Goal: Information Seeking & Learning: Check status

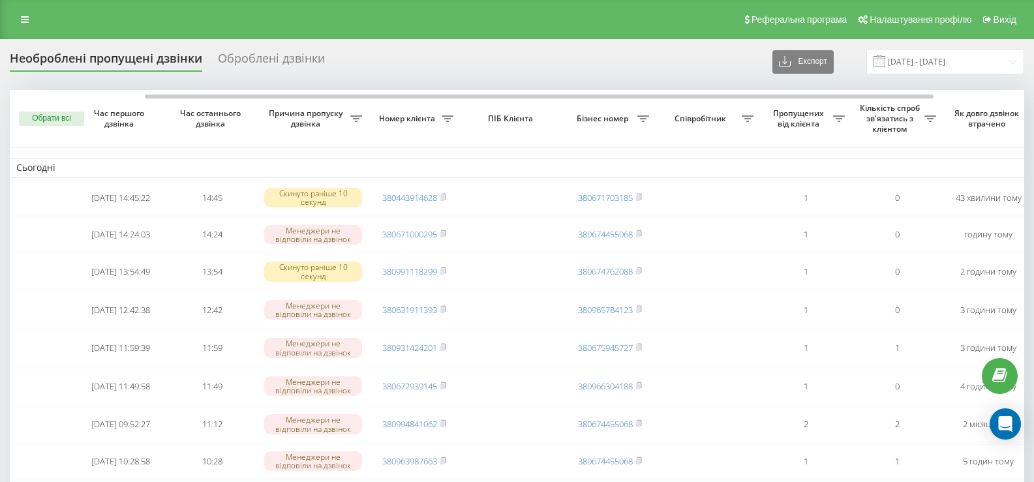
scroll to position [0, 76]
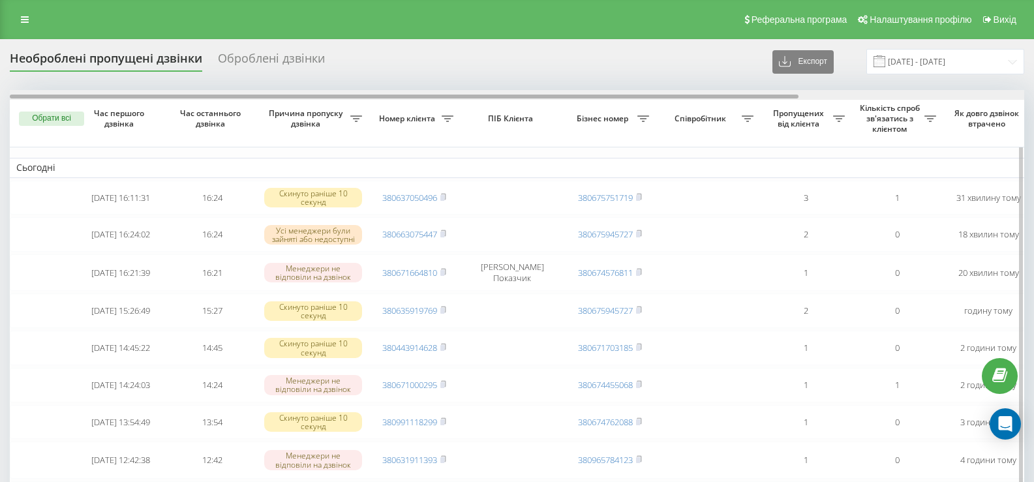
scroll to position [0, 290]
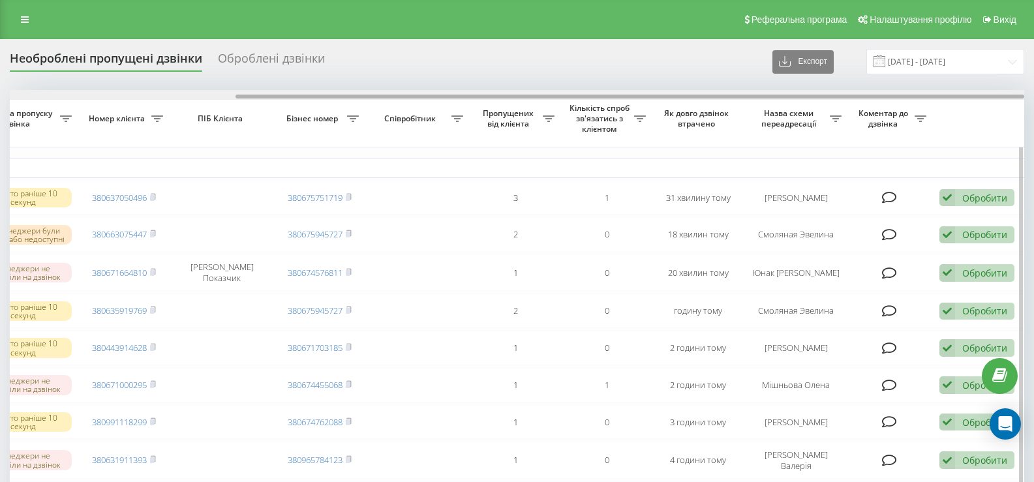
drag, startPoint x: 256, startPoint y: 94, endPoint x: 307, endPoint y: 94, distance: 50.9
click at [307, 94] on div at bounding box center [517, 95] width 1015 height 10
drag, startPoint x: 293, startPoint y: 94, endPoint x: 182, endPoint y: 94, distance: 110.9
click at [182, 94] on div at bounding box center [517, 95] width 1015 height 10
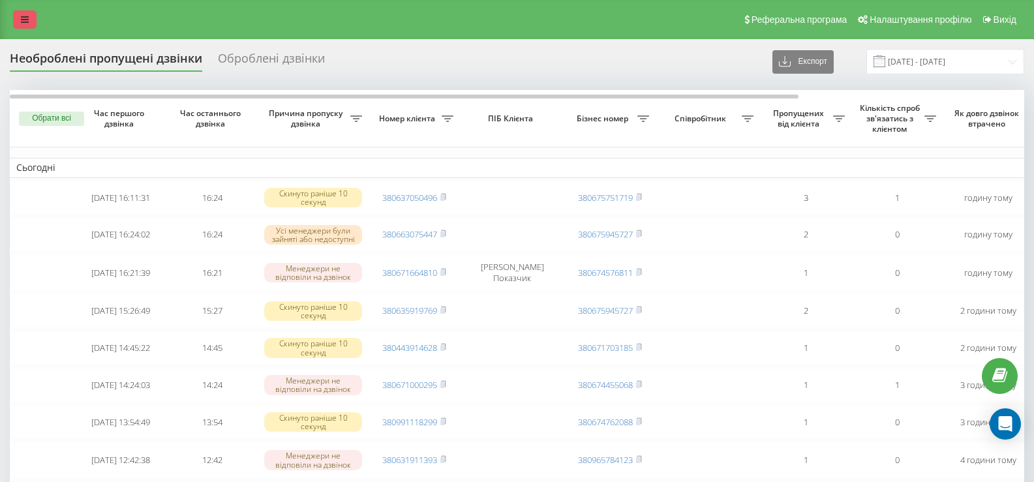
click at [27, 22] on icon at bounding box center [25, 19] width 8 height 9
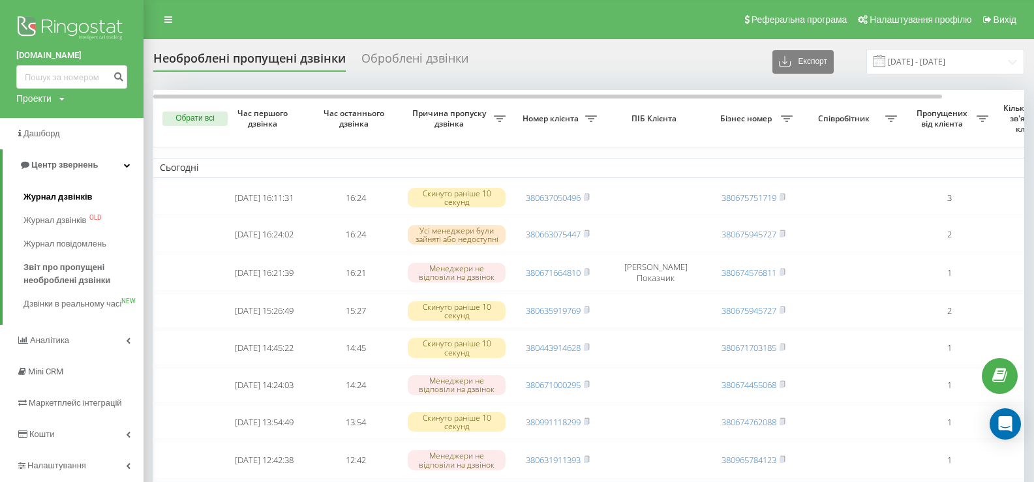
click at [57, 199] on span "Журнал дзвінків" at bounding box center [57, 197] width 69 height 13
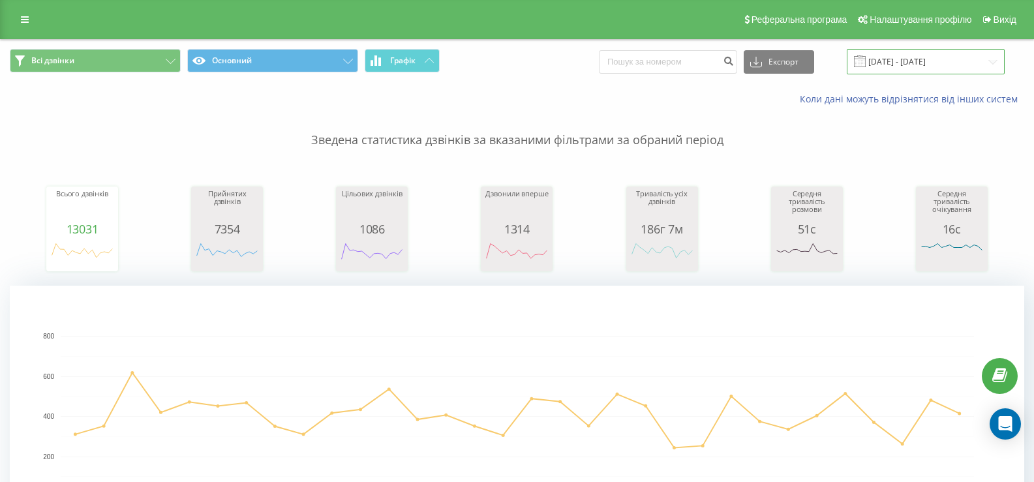
click at [908, 63] on input "[DATE] - [DATE]" at bounding box center [926, 61] width 158 height 25
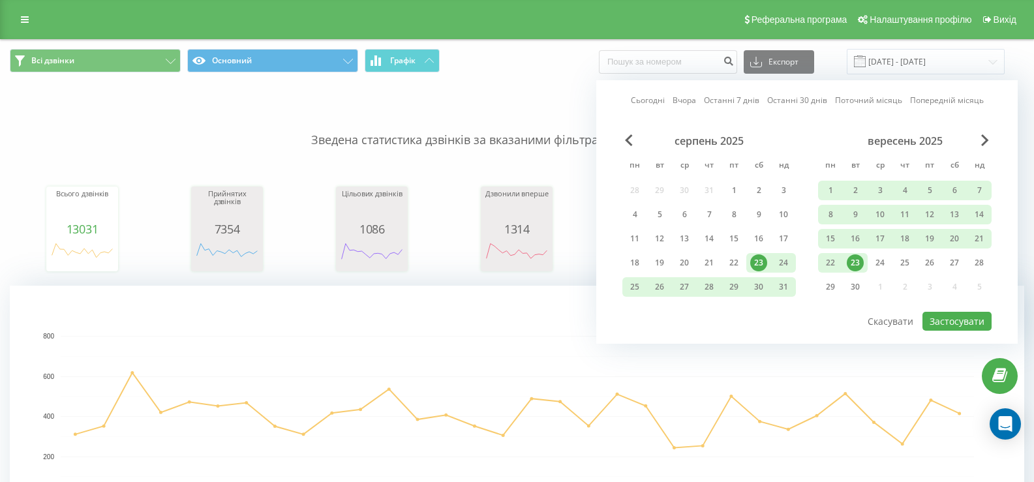
click at [862, 262] on div "23" at bounding box center [855, 263] width 17 height 17
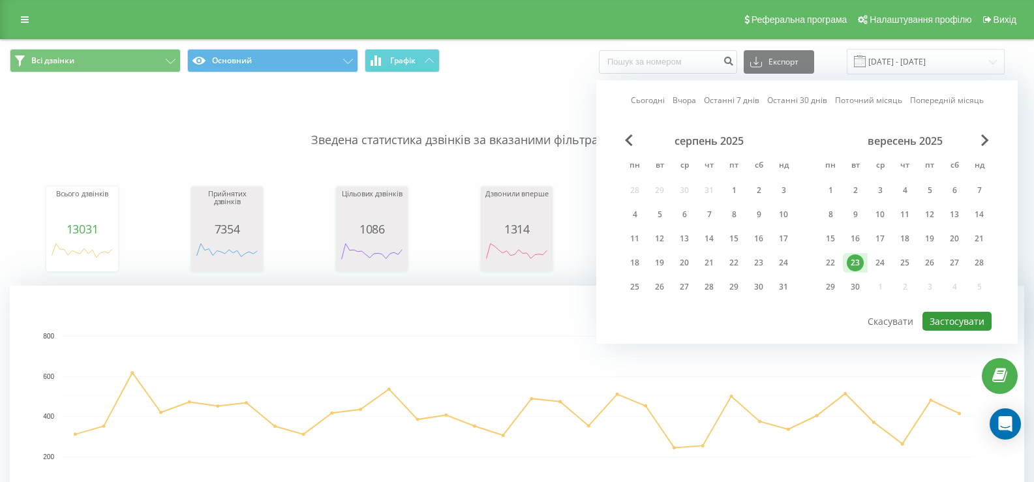
click at [957, 324] on button "Застосувати" at bounding box center [957, 321] width 69 height 19
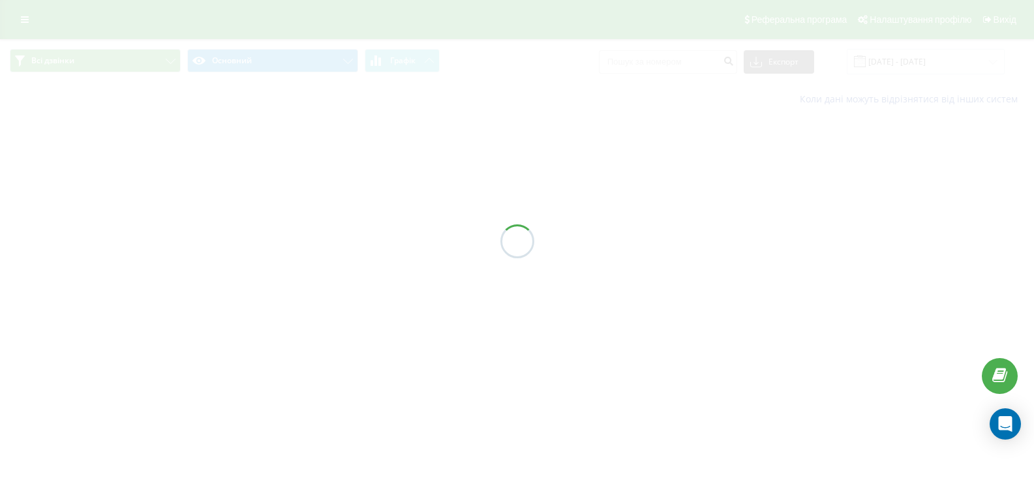
type input "23.09.2025 - 23.09.2025"
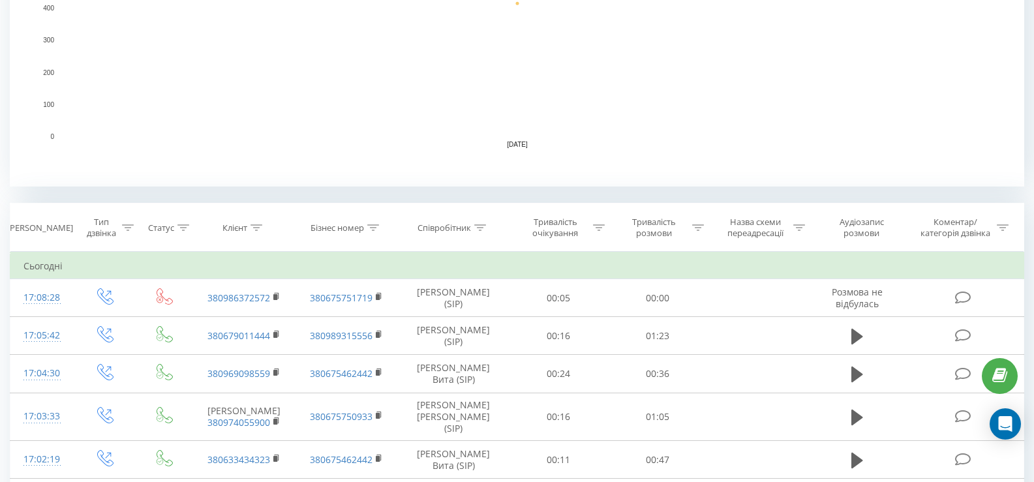
scroll to position [457, 0]
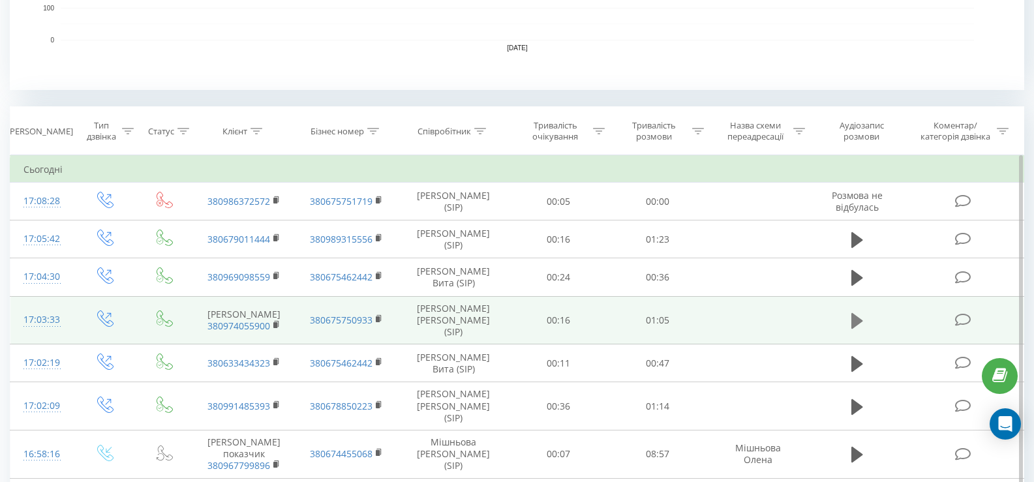
click at [858, 320] on icon at bounding box center [858, 321] width 12 height 16
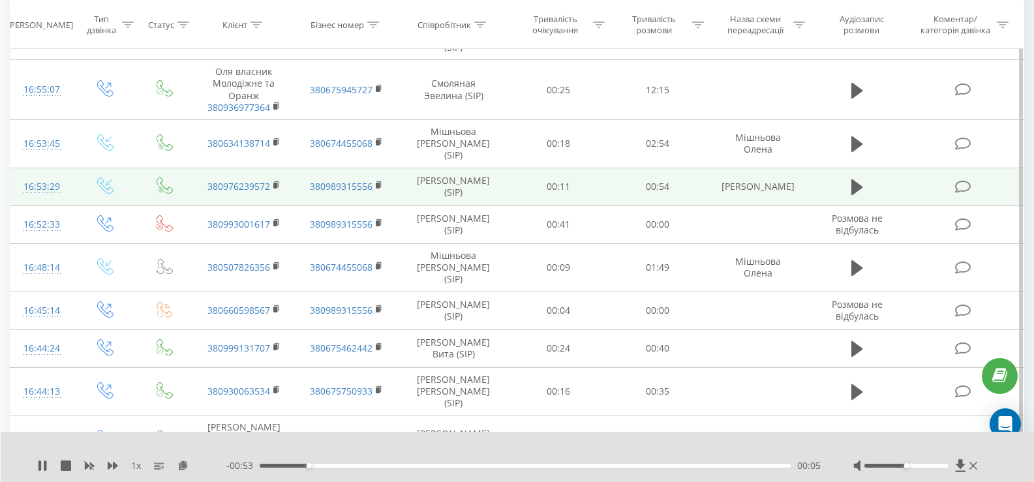
scroll to position [979, 0]
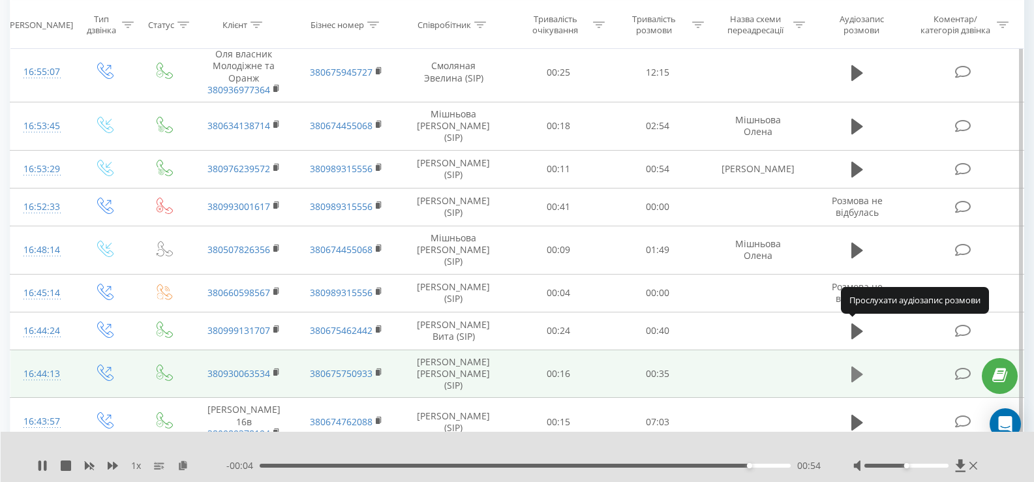
click at [856, 367] on icon at bounding box center [858, 375] width 12 height 16
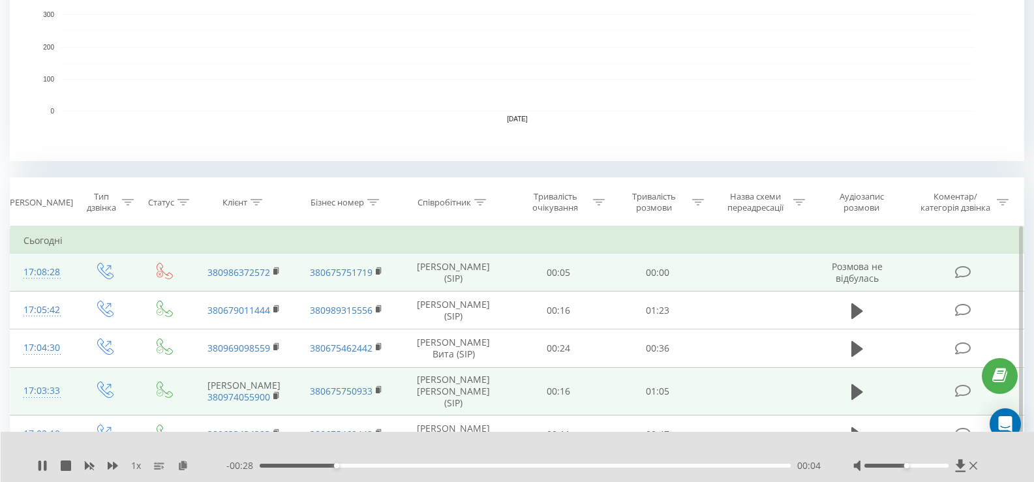
scroll to position [376, 0]
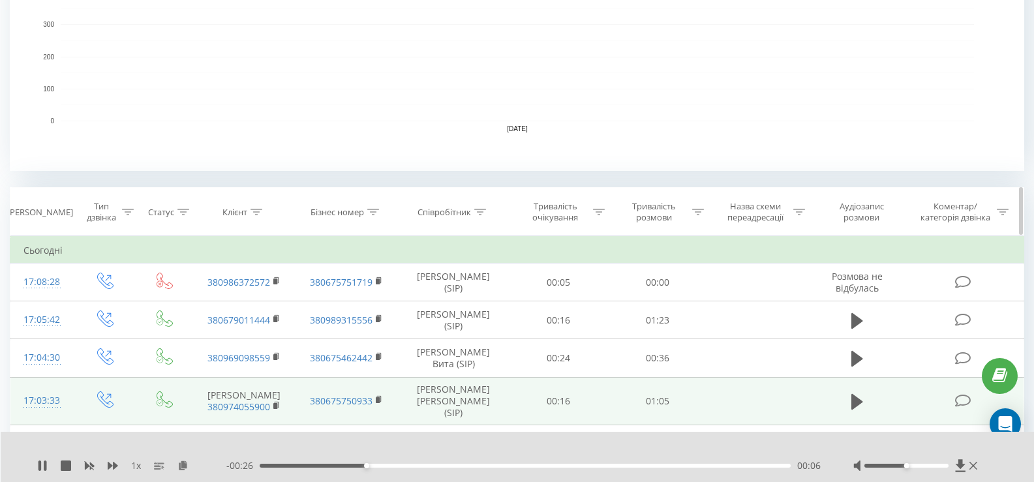
click at [478, 210] on icon at bounding box center [480, 212] width 12 height 7
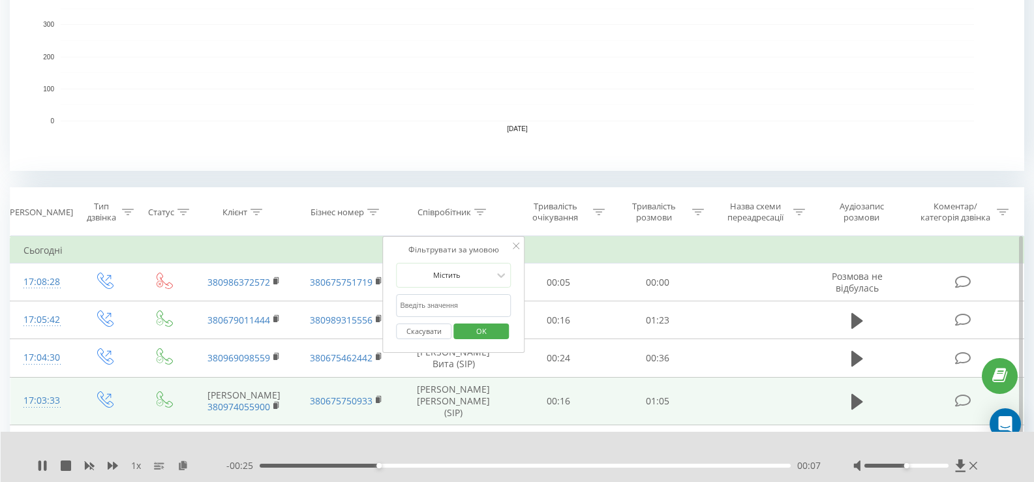
click at [423, 303] on input "text" at bounding box center [453, 305] width 115 height 23
click at [487, 332] on span "OK" at bounding box center [481, 331] width 37 height 20
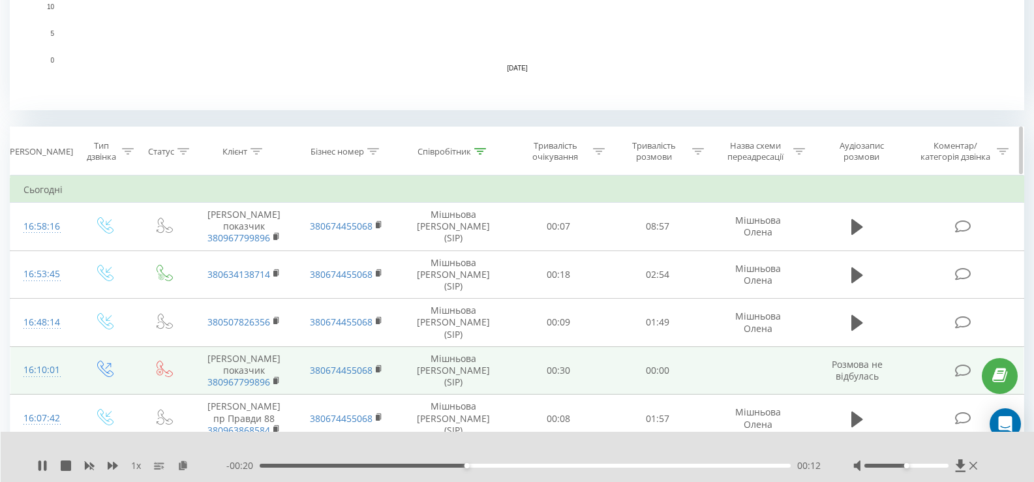
scroll to position [457, 0]
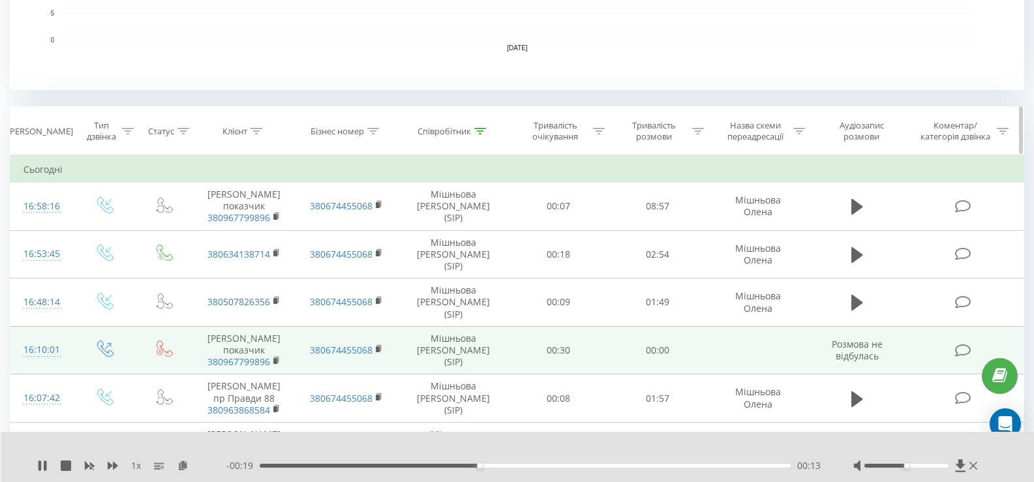
click at [481, 131] on icon at bounding box center [480, 131] width 12 height 7
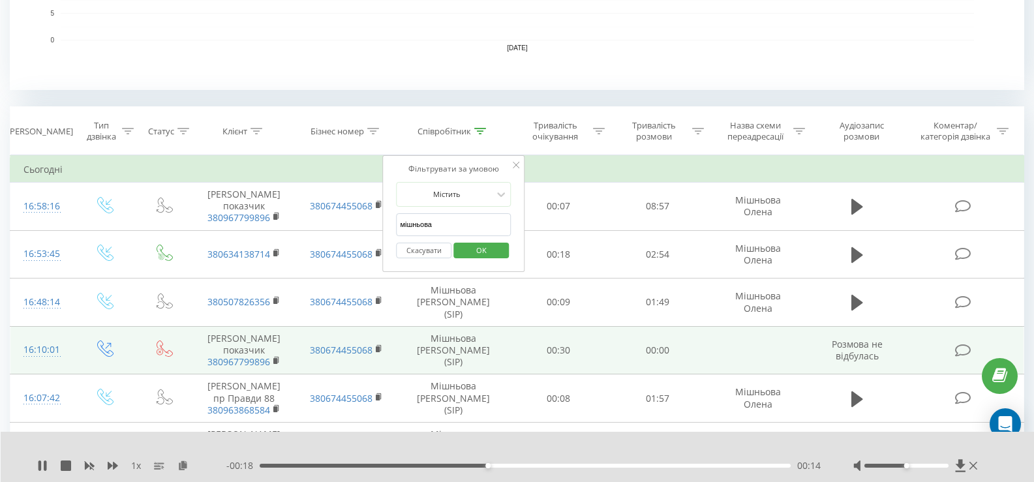
drag, startPoint x: 474, startPoint y: 232, endPoint x: 491, endPoint y: 221, distance: 19.9
click at [474, 231] on input "мішньова" at bounding box center [453, 224] width 115 height 23
type input "м"
click at [472, 248] on span "OK" at bounding box center [481, 250] width 37 height 20
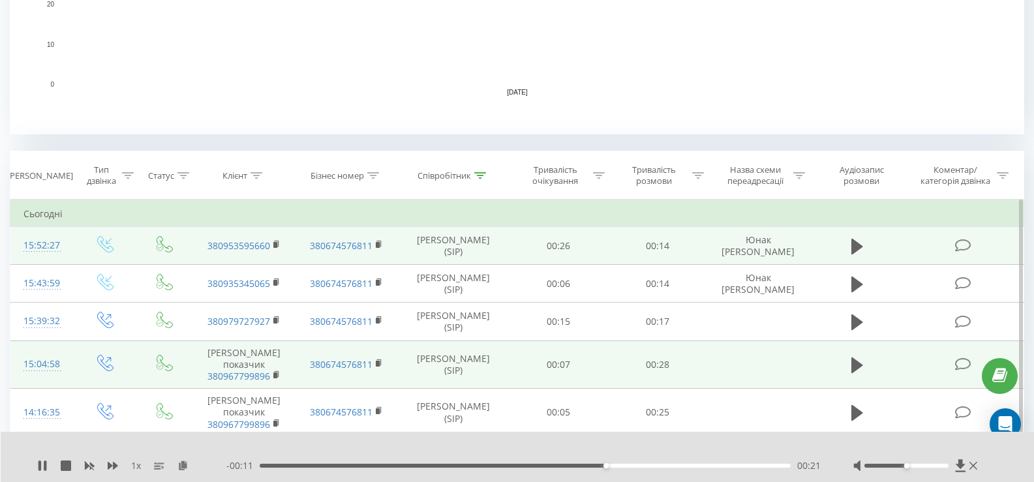
scroll to position [457, 0]
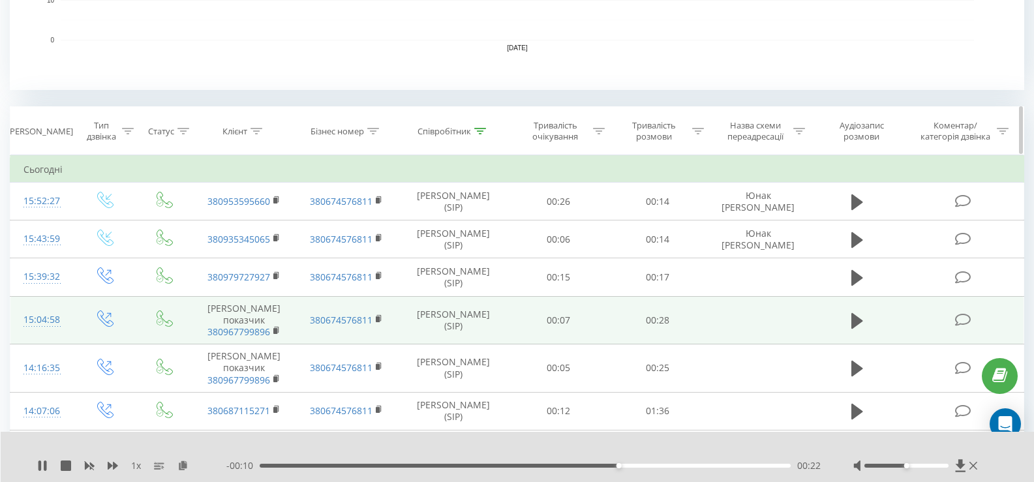
click at [480, 128] on icon at bounding box center [480, 131] width 12 height 7
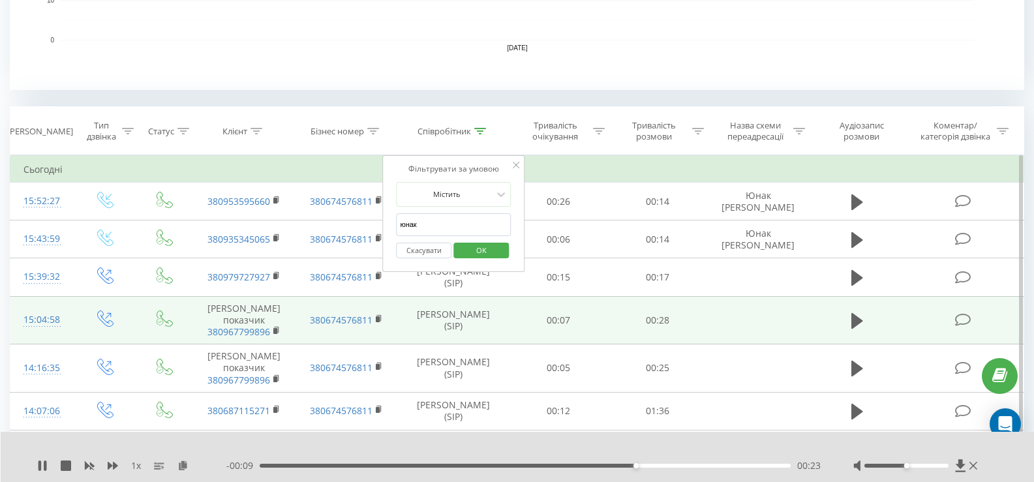
click at [491, 228] on input "юнак" at bounding box center [453, 224] width 115 height 23
type input "ю"
type input "мельник"
click at [476, 252] on span "OK" at bounding box center [481, 250] width 37 height 20
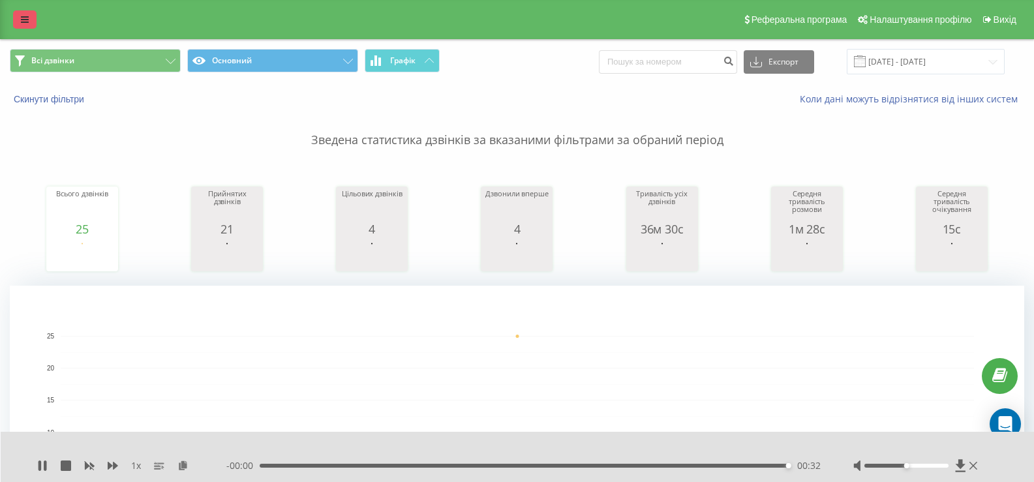
click at [27, 20] on icon at bounding box center [25, 19] width 8 height 9
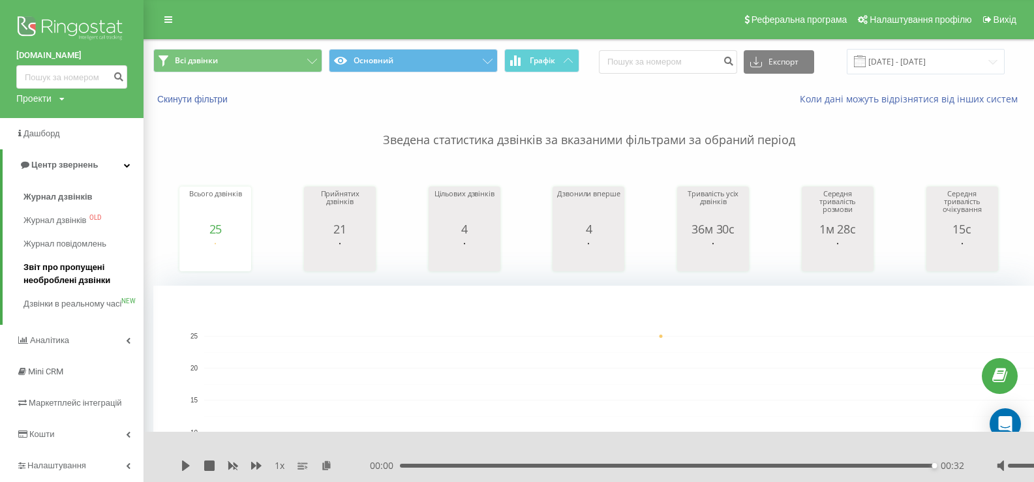
click at [89, 269] on span "Звіт про пропущені необроблені дзвінки" at bounding box center [80, 274] width 114 height 26
